Goal: Find specific fact: Find specific fact

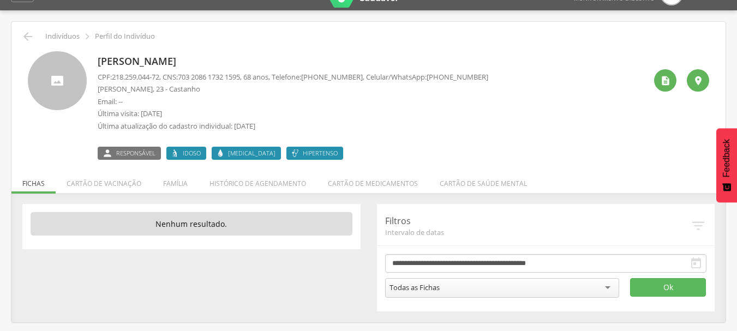
scroll to position [33, 0]
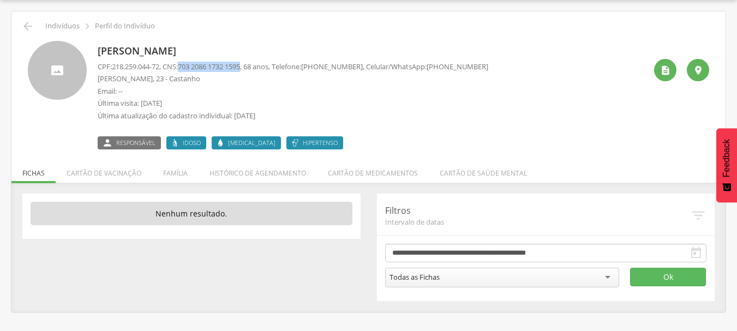
drag, startPoint x: 184, startPoint y: 64, endPoint x: 252, endPoint y: 67, distance: 68.3
click at [252, 67] on p "CPF: 218.259.044-72 , CNS: 703 2086 1732 1595 , 68 anos, Telefone: (83) 99124-9…" at bounding box center [293, 67] width 391 height 10
copy p "703 2086 1732 1595"
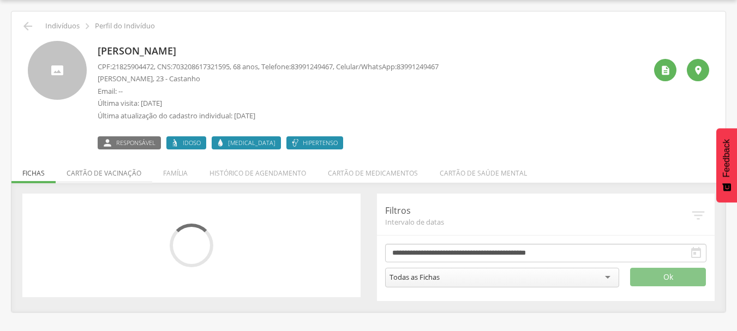
scroll to position [33, 0]
